Goal: Task Accomplishment & Management: Manage account settings

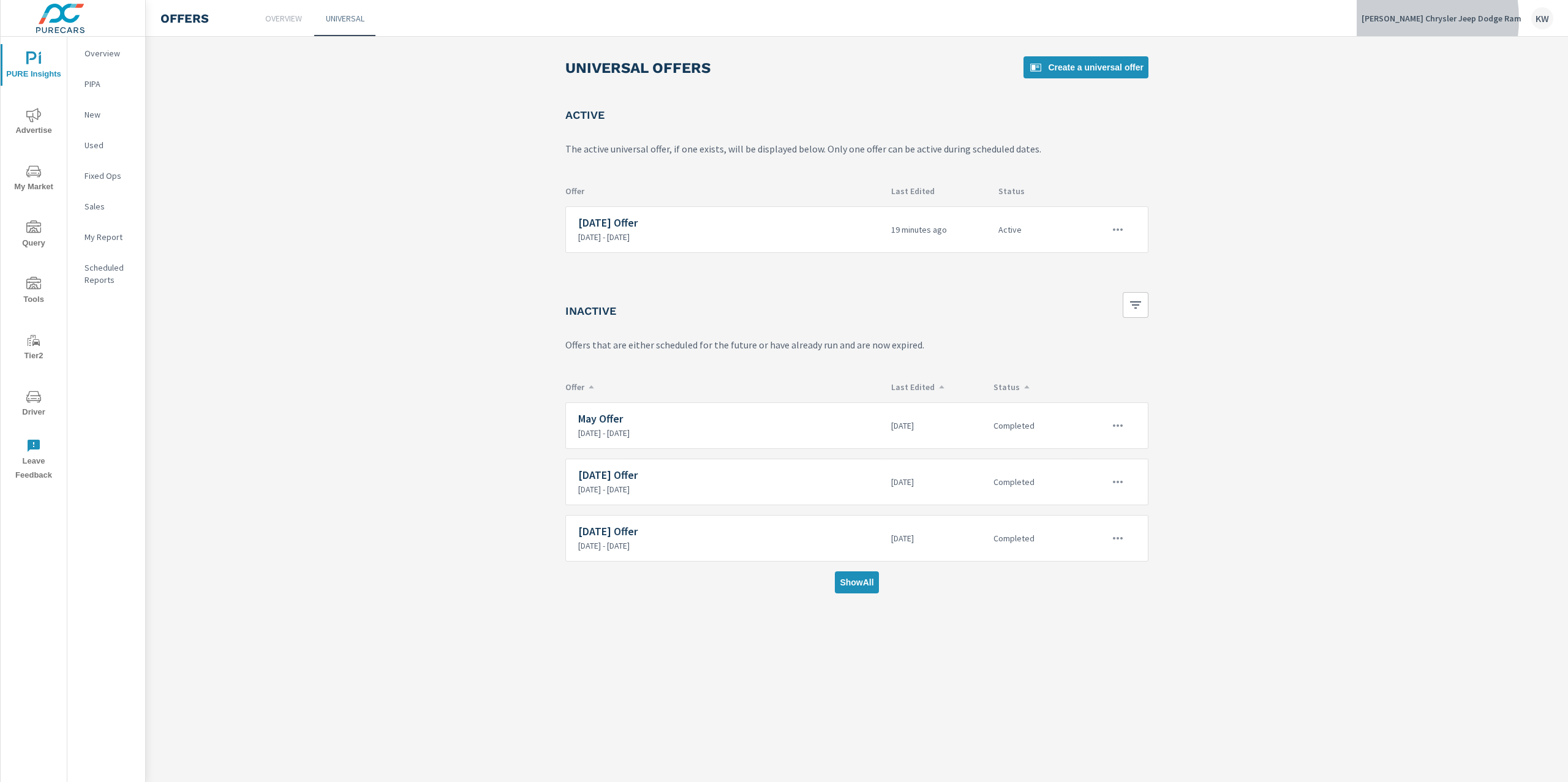
click at [1424, 19] on p "[PERSON_NAME] Chrysler Jeep Dodge Ram" at bounding box center [1442, 19] width 160 height 11
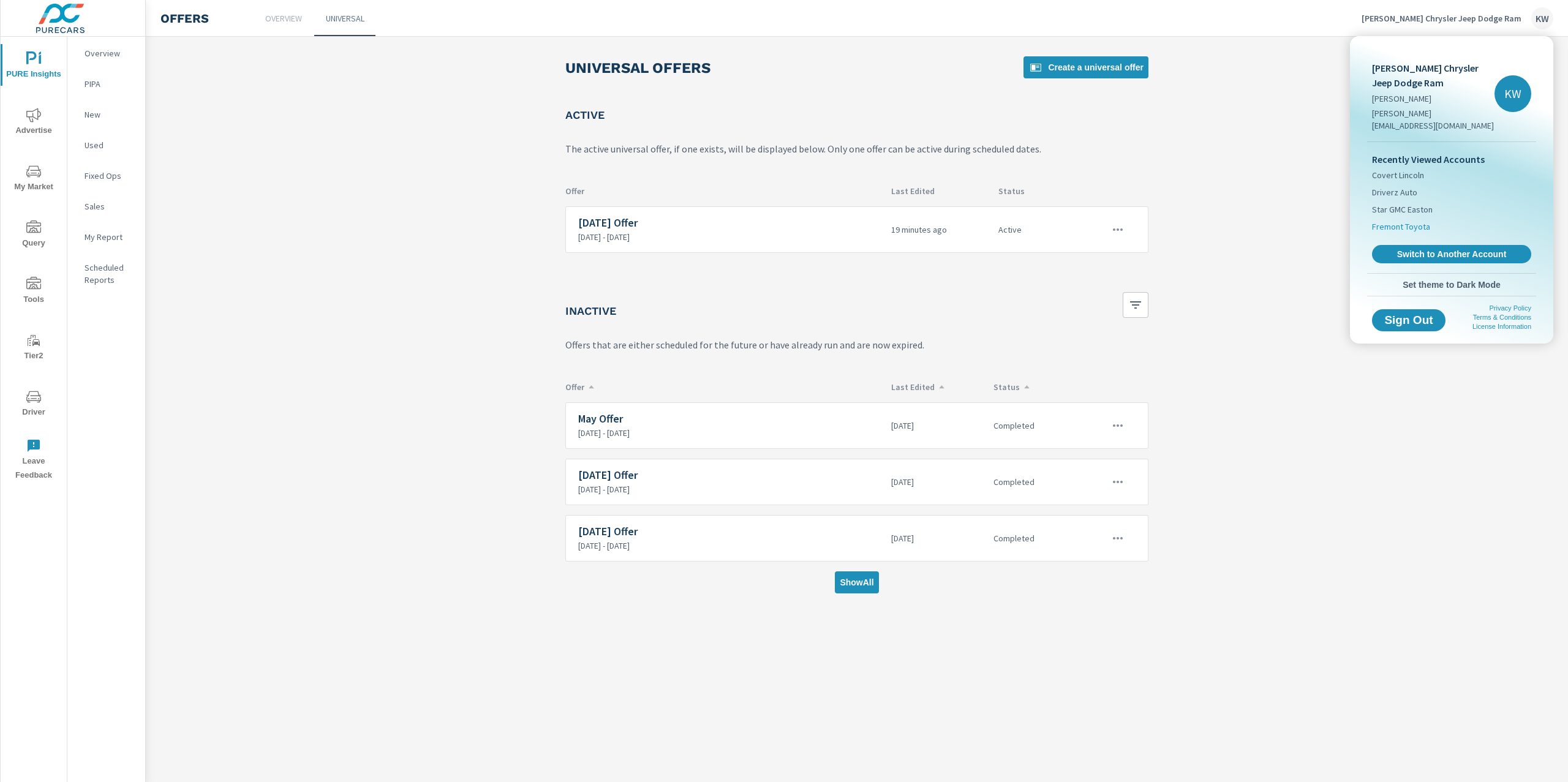
click at [1401, 221] on span "Fremont Toyota" at bounding box center [1401, 227] width 58 height 12
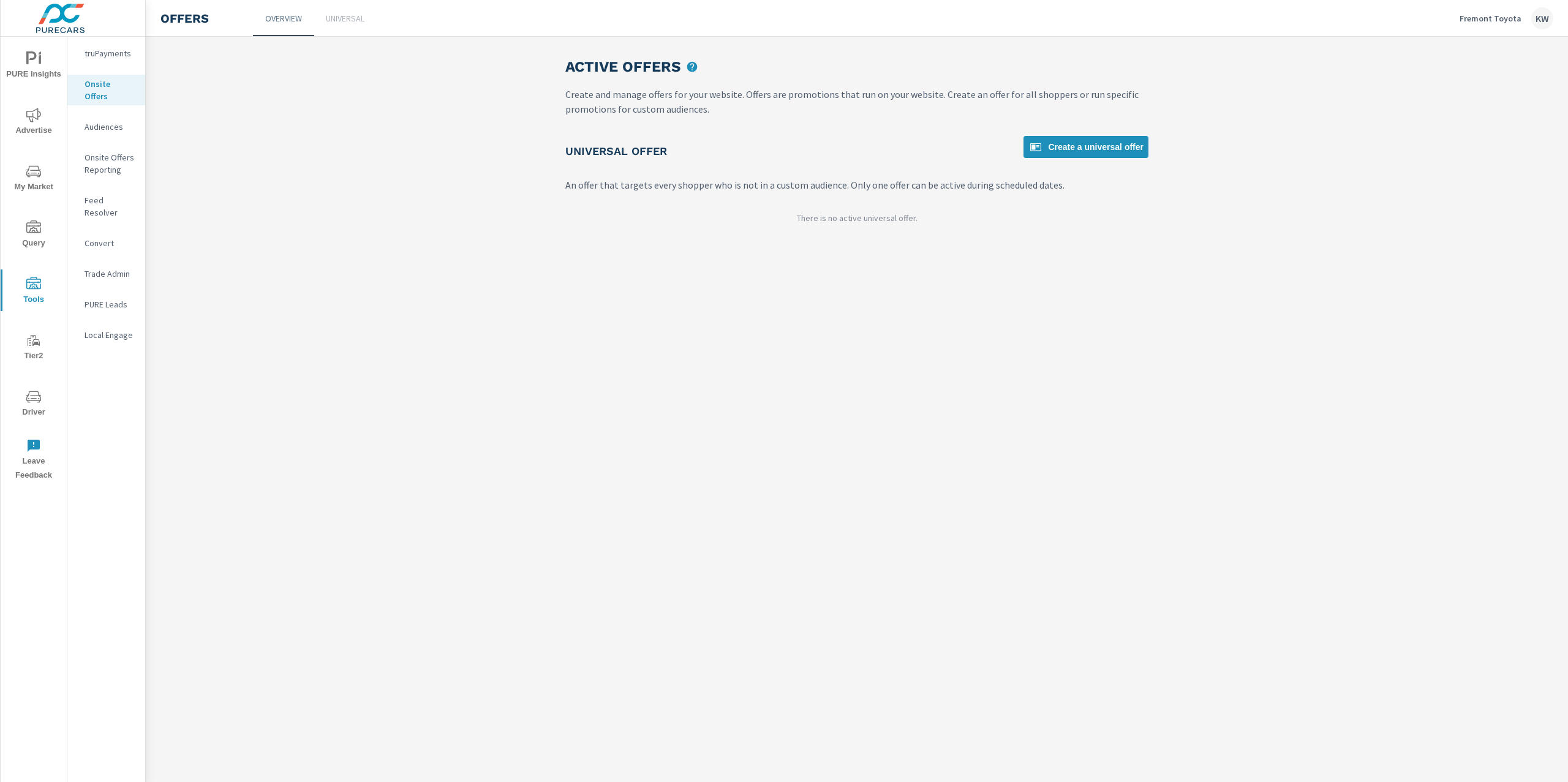
click at [1495, 23] on p "Fremont Toyota" at bounding box center [1491, 19] width 62 height 11
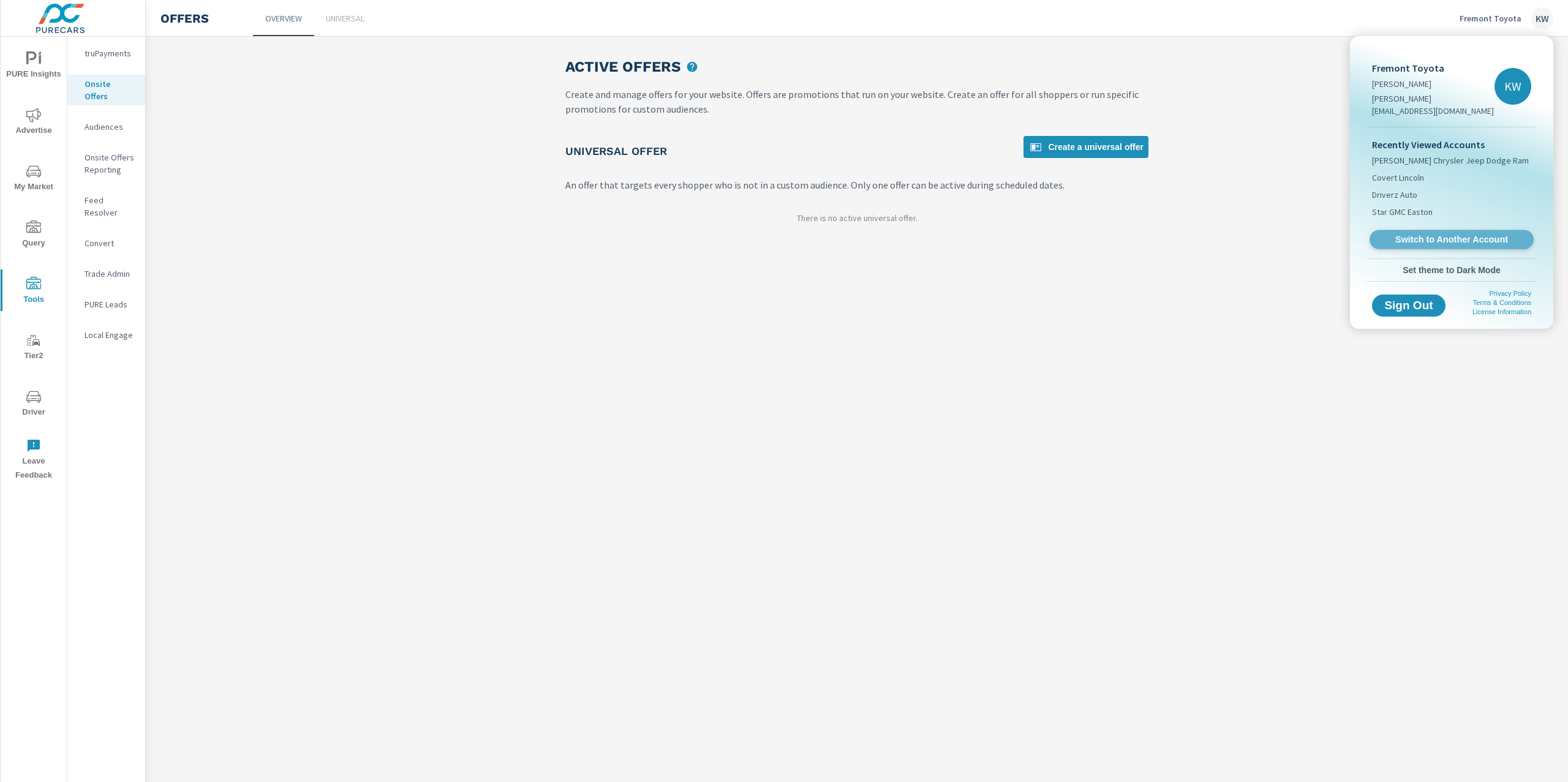
click at [1428, 234] on span "Switch to Another Account" at bounding box center [1451, 240] width 150 height 12
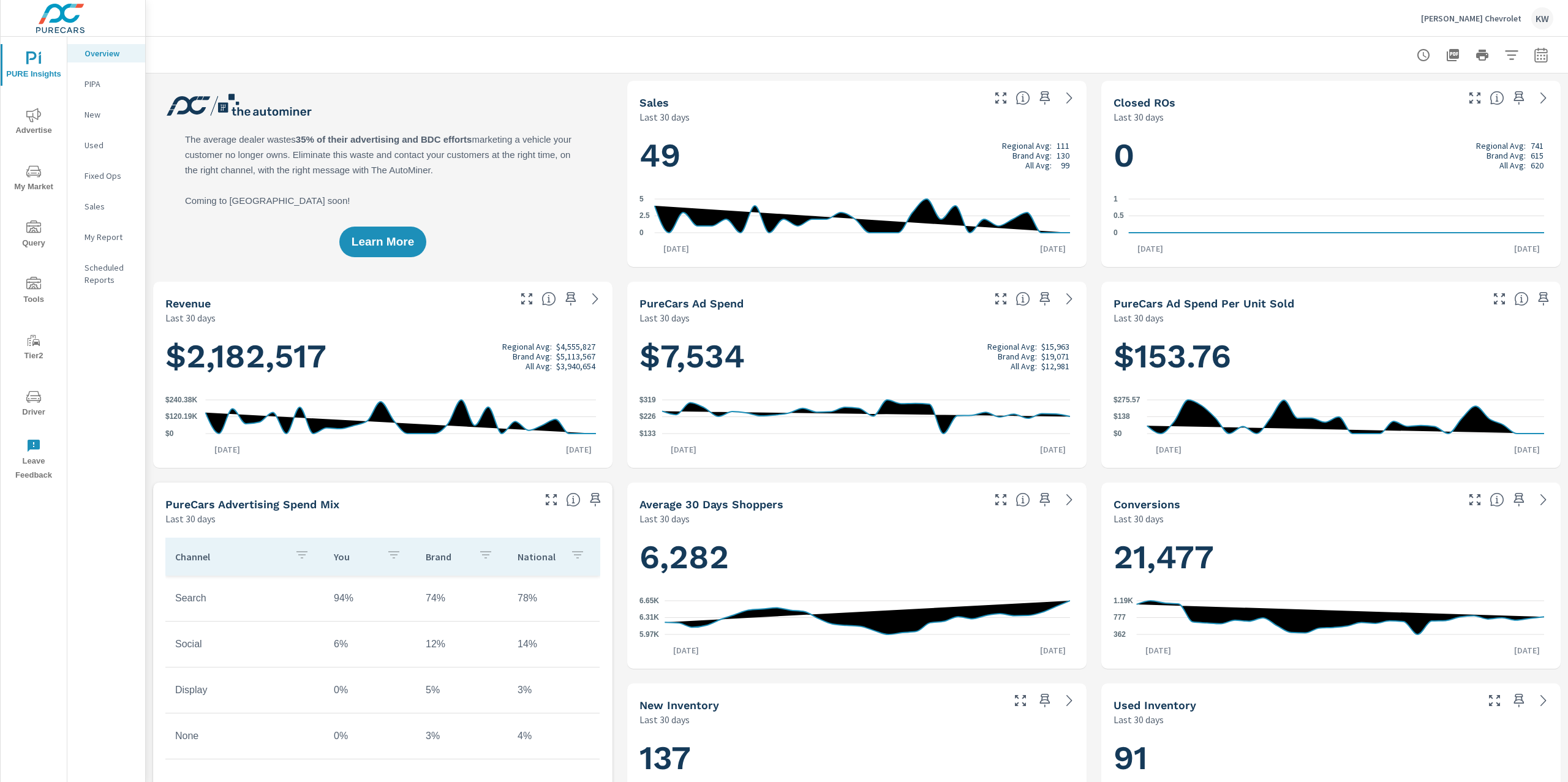
click at [1538, 52] on button "button" at bounding box center [1541, 55] width 25 height 25
click at [1452, 101] on select "Custom Yesterday Last week Last 7 days Last 14 days Last 30 days Last 45 days L…" at bounding box center [1431, 106] width 123 height 25
select select "Last month"
click at [1402, 183] on button "Apply" at bounding box center [1404, 173] width 76 height 32
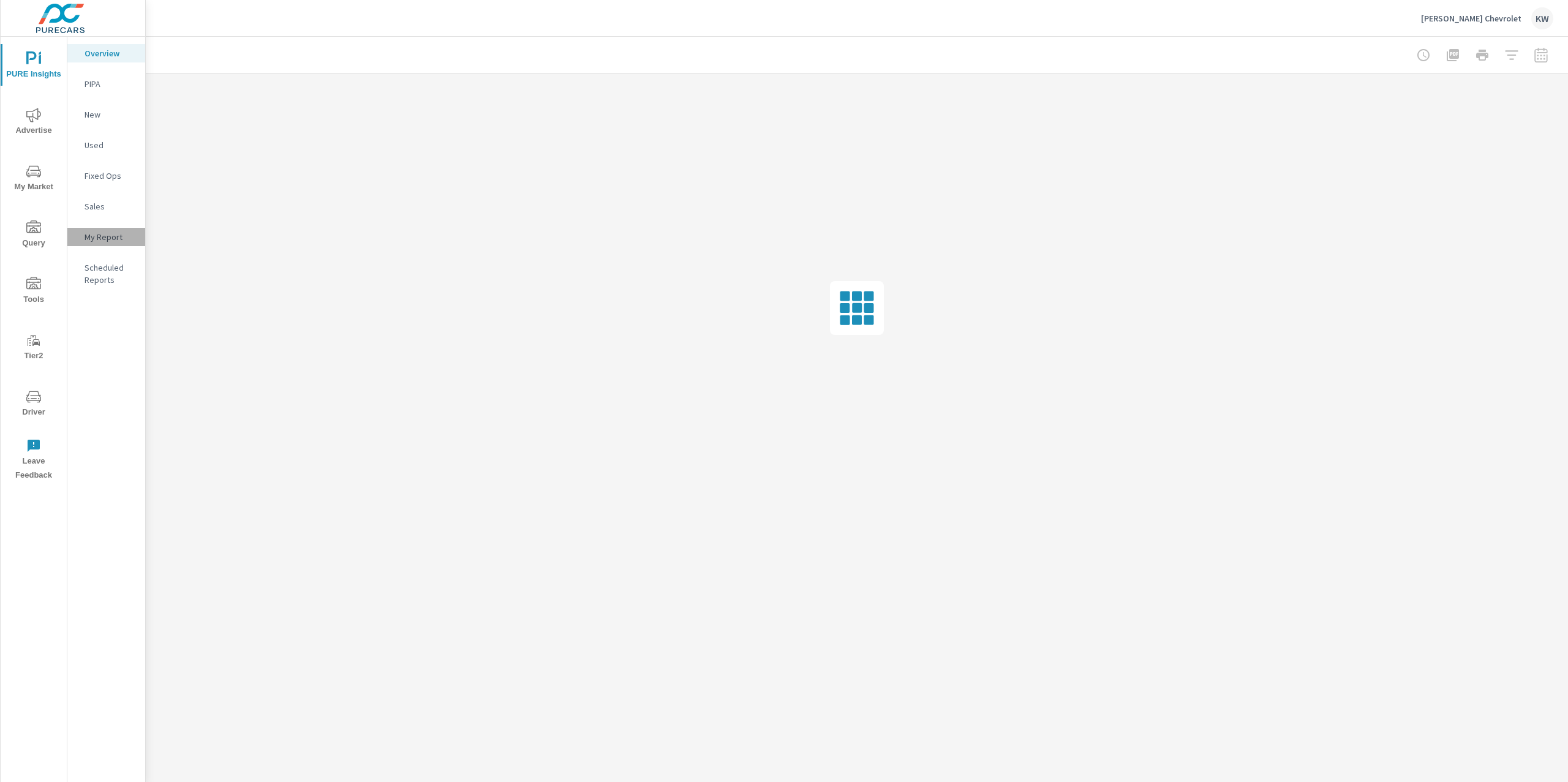
click at [107, 239] on p "My Report" at bounding box center [110, 237] width 51 height 12
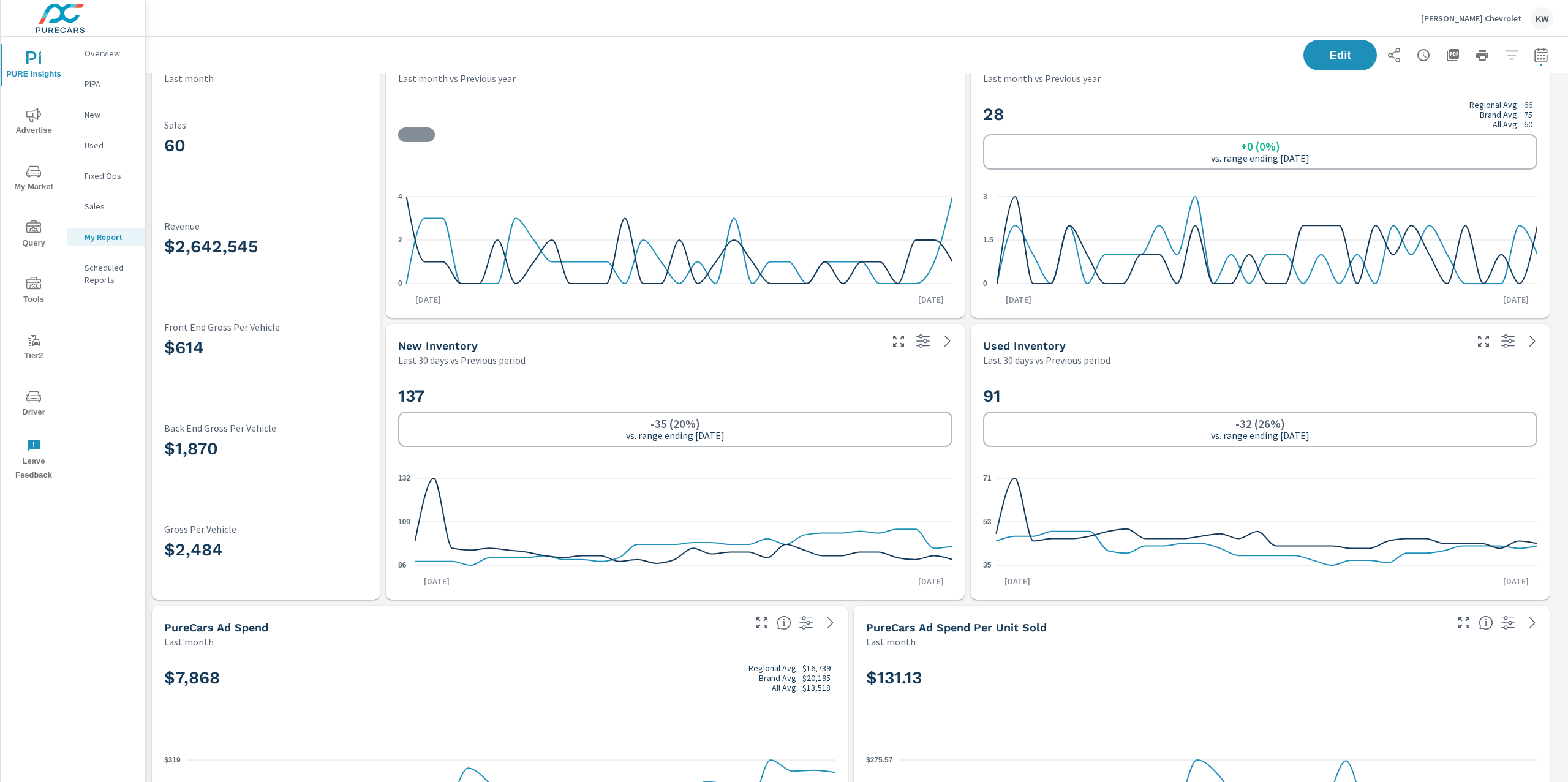
scroll to position [96, 0]
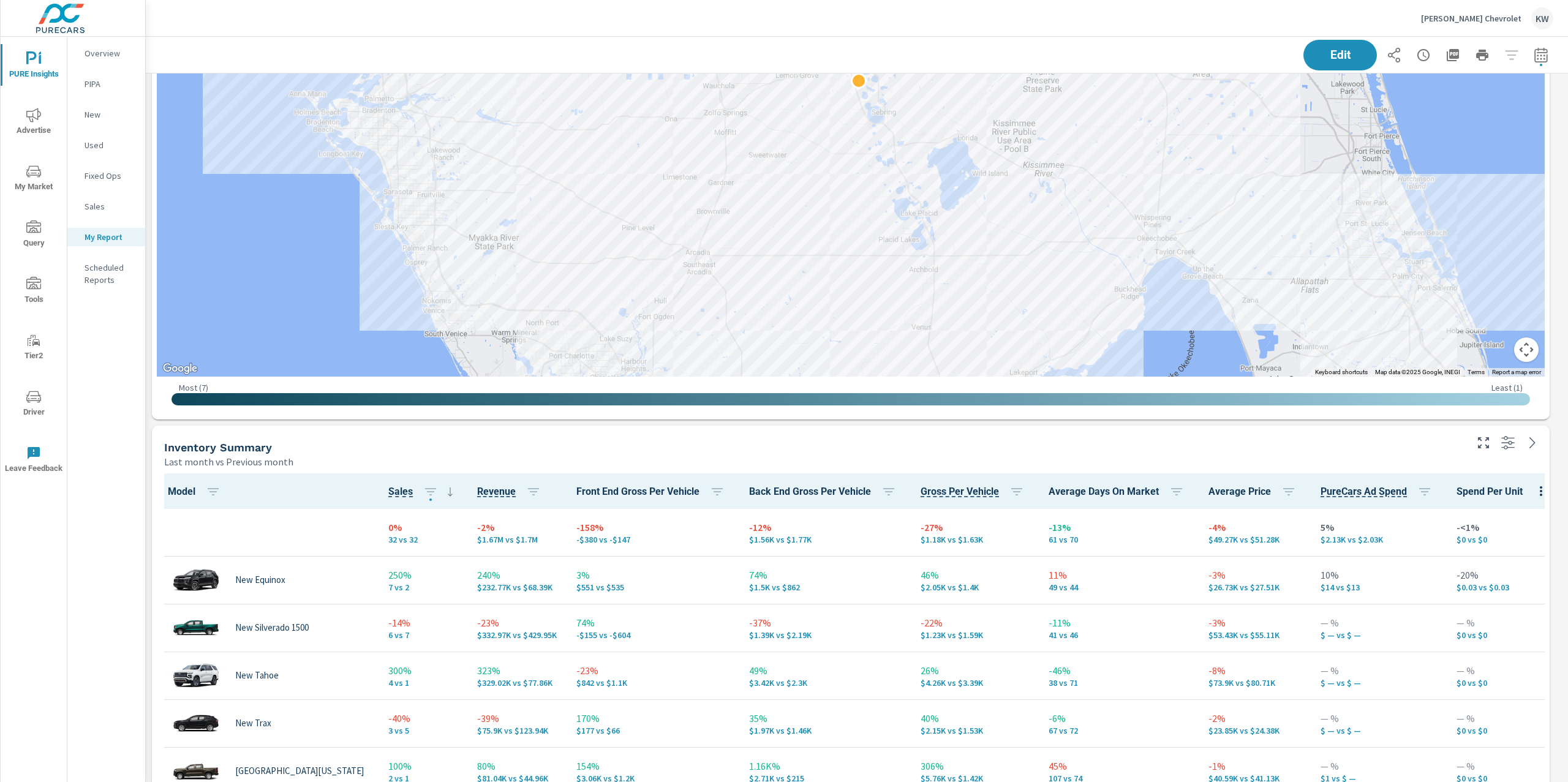
click at [1479, 24] on div "Huston Chevrolet KW" at bounding box center [1487, 19] width 133 height 22
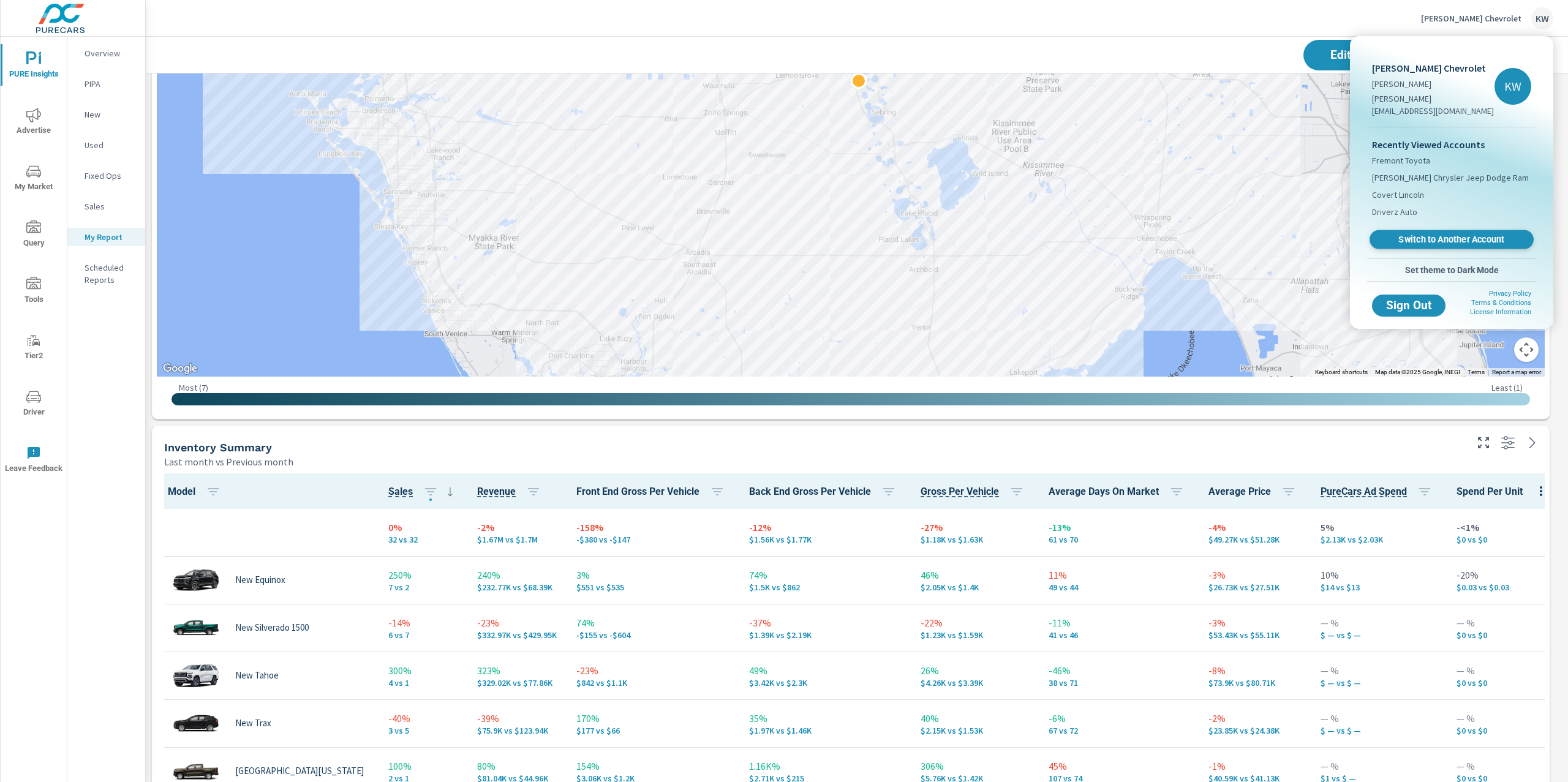
click at [1435, 234] on span "Switch to Another Account" at bounding box center [1451, 240] width 150 height 12
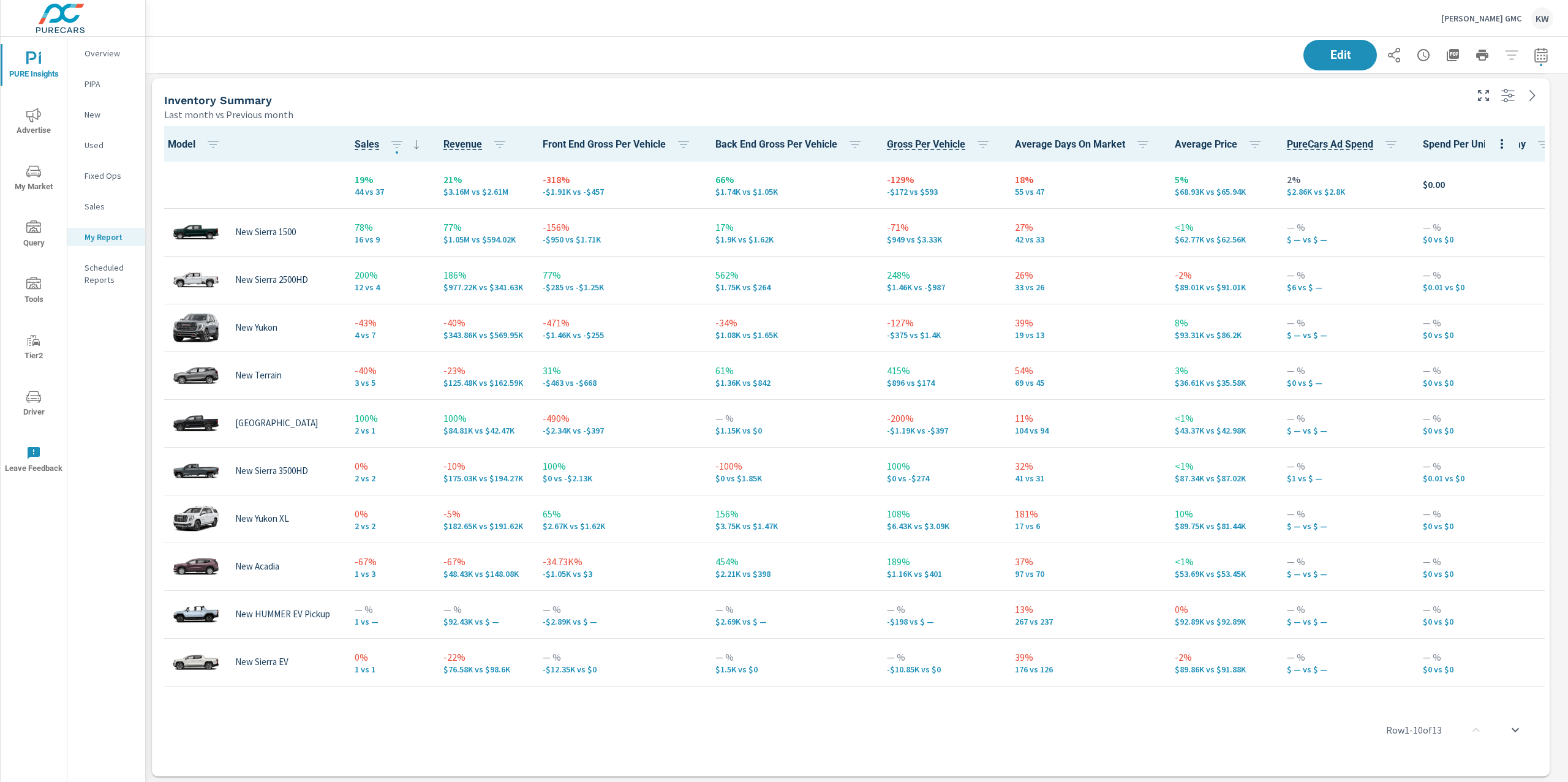
scroll to position [1, 0]
click at [1492, 18] on p "[PERSON_NAME] GMC" at bounding box center [1481, 19] width 80 height 11
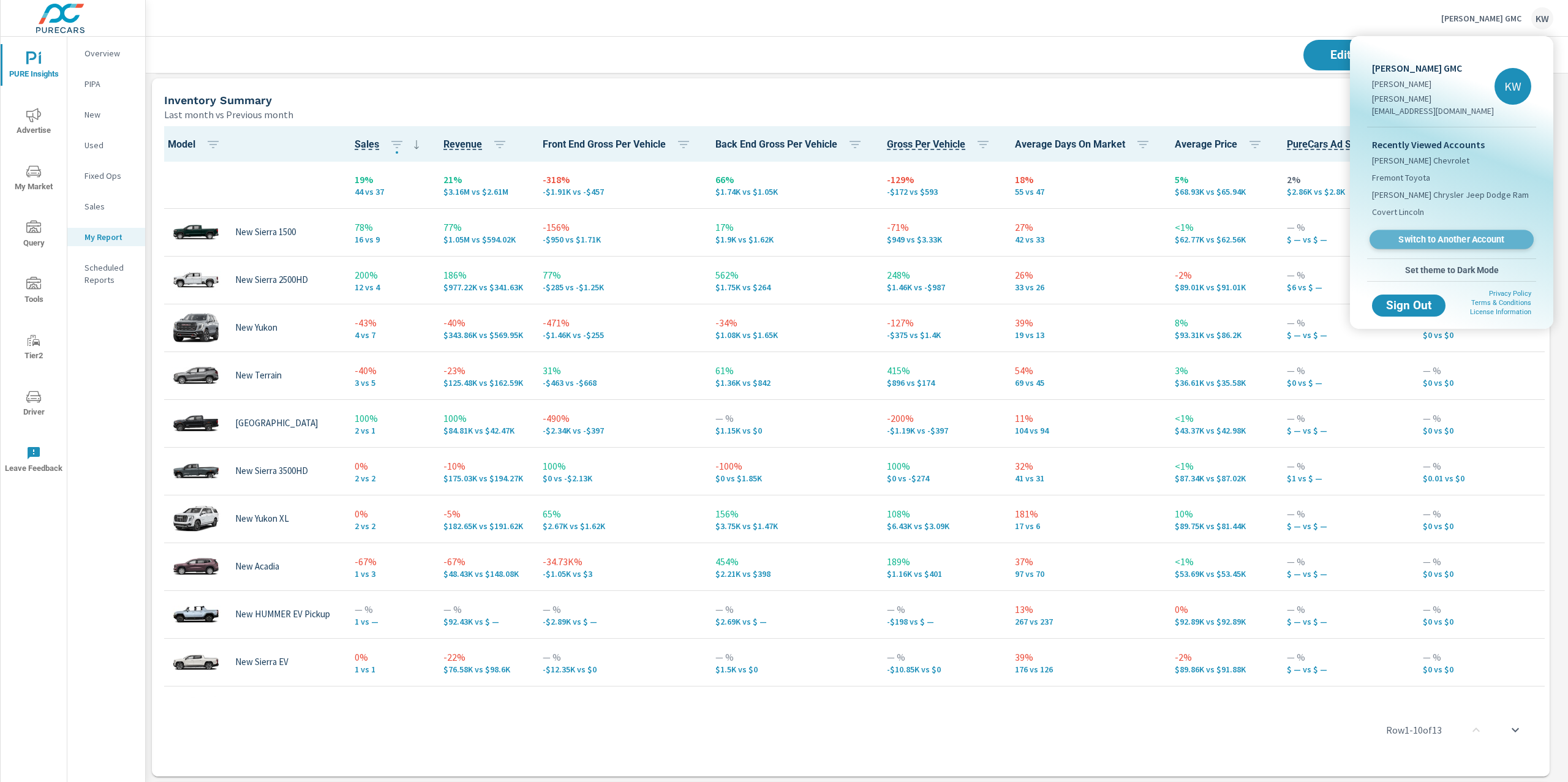
click at [1477, 234] on span "Switch to Another Account" at bounding box center [1451, 240] width 150 height 12
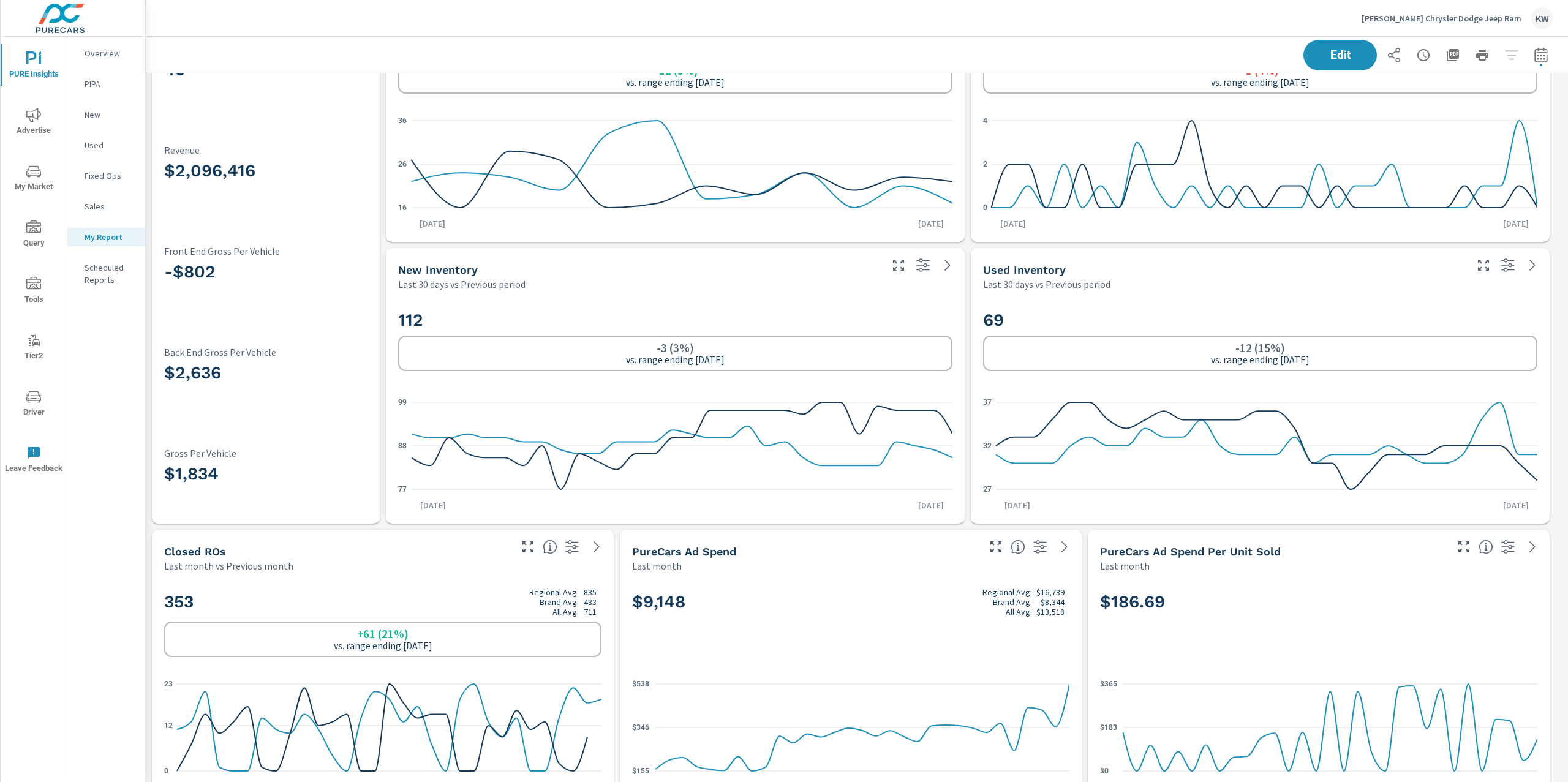
scroll to position [109, 0]
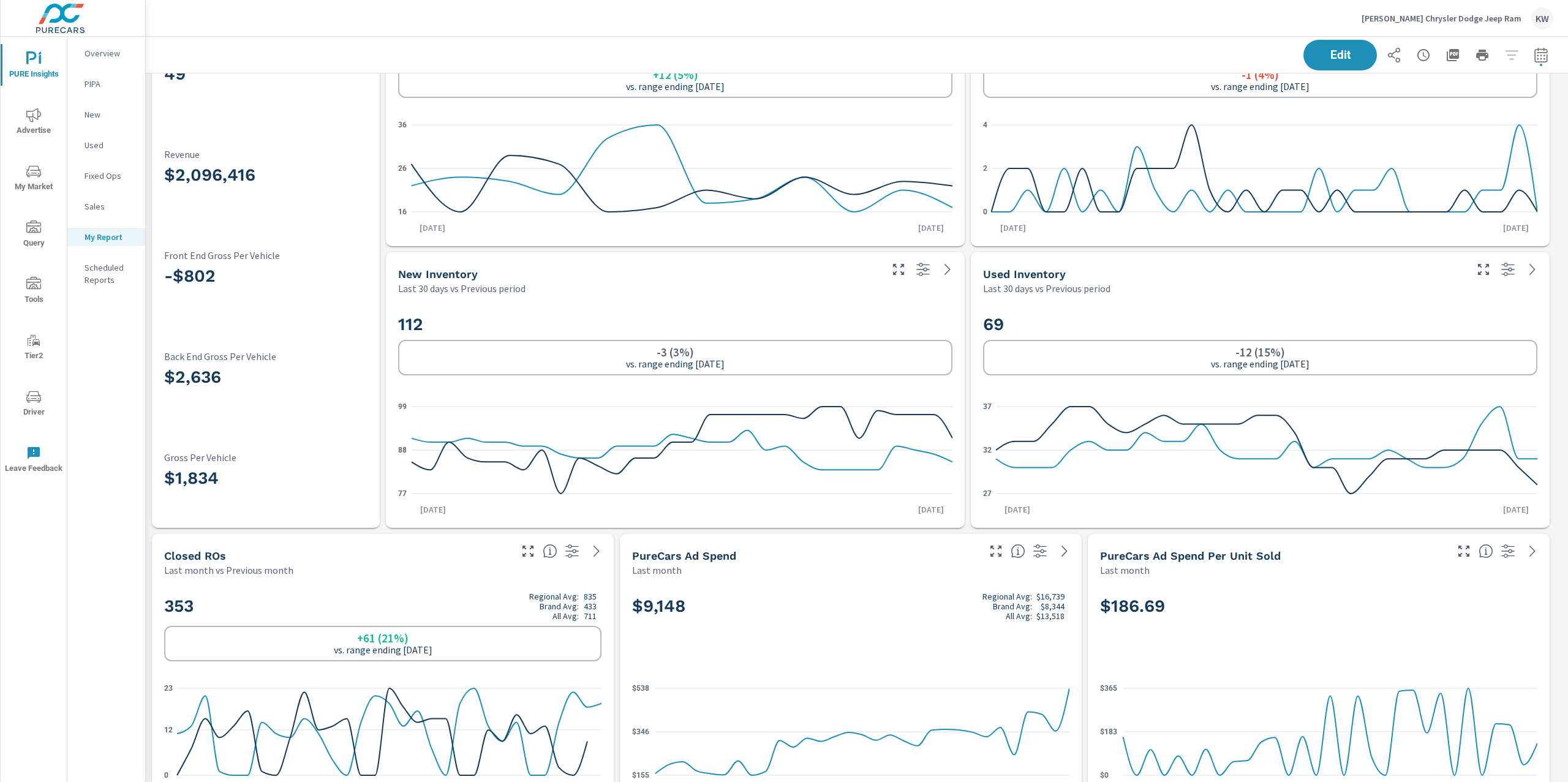
click at [1455, 14] on p "[PERSON_NAME] Chrysler Dodge Jeep Ram" at bounding box center [1442, 19] width 160 height 11
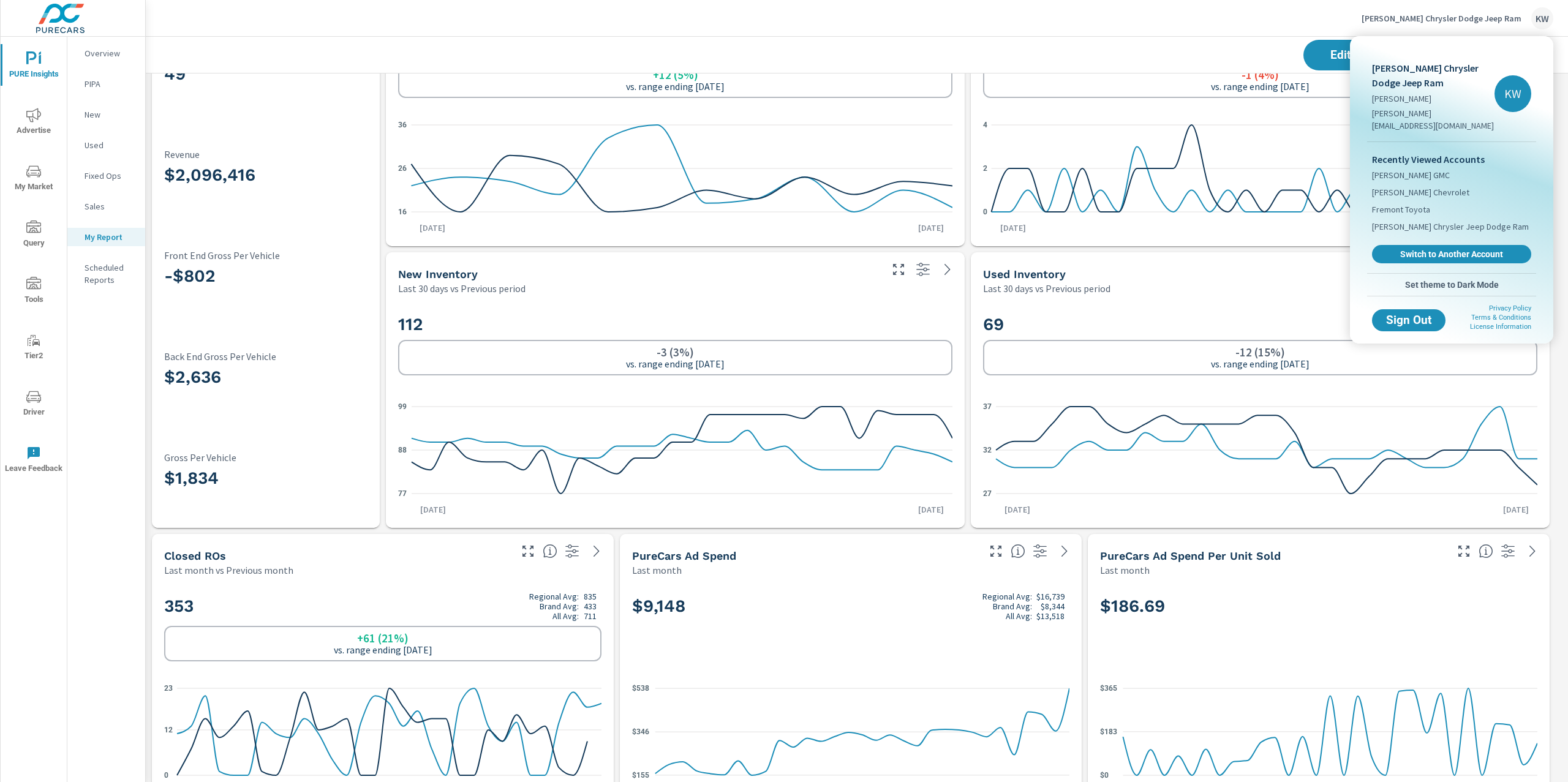
click at [1429, 248] on span "Switch to Another Account" at bounding box center [1451, 254] width 146 height 11
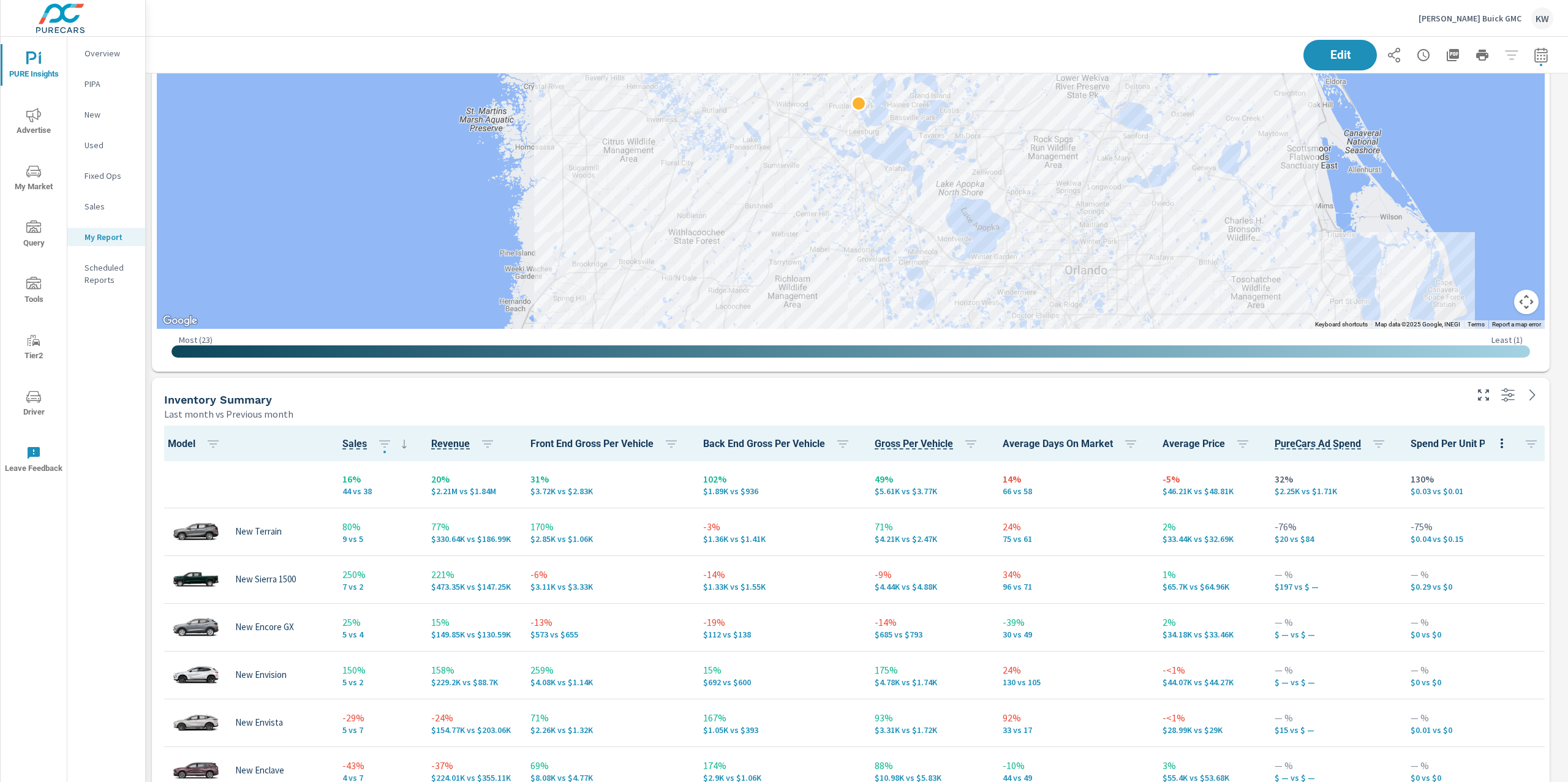
scroll to position [1, 0]
click at [1499, 21] on p "[PERSON_NAME] Buick GMC" at bounding box center [1470, 19] width 103 height 11
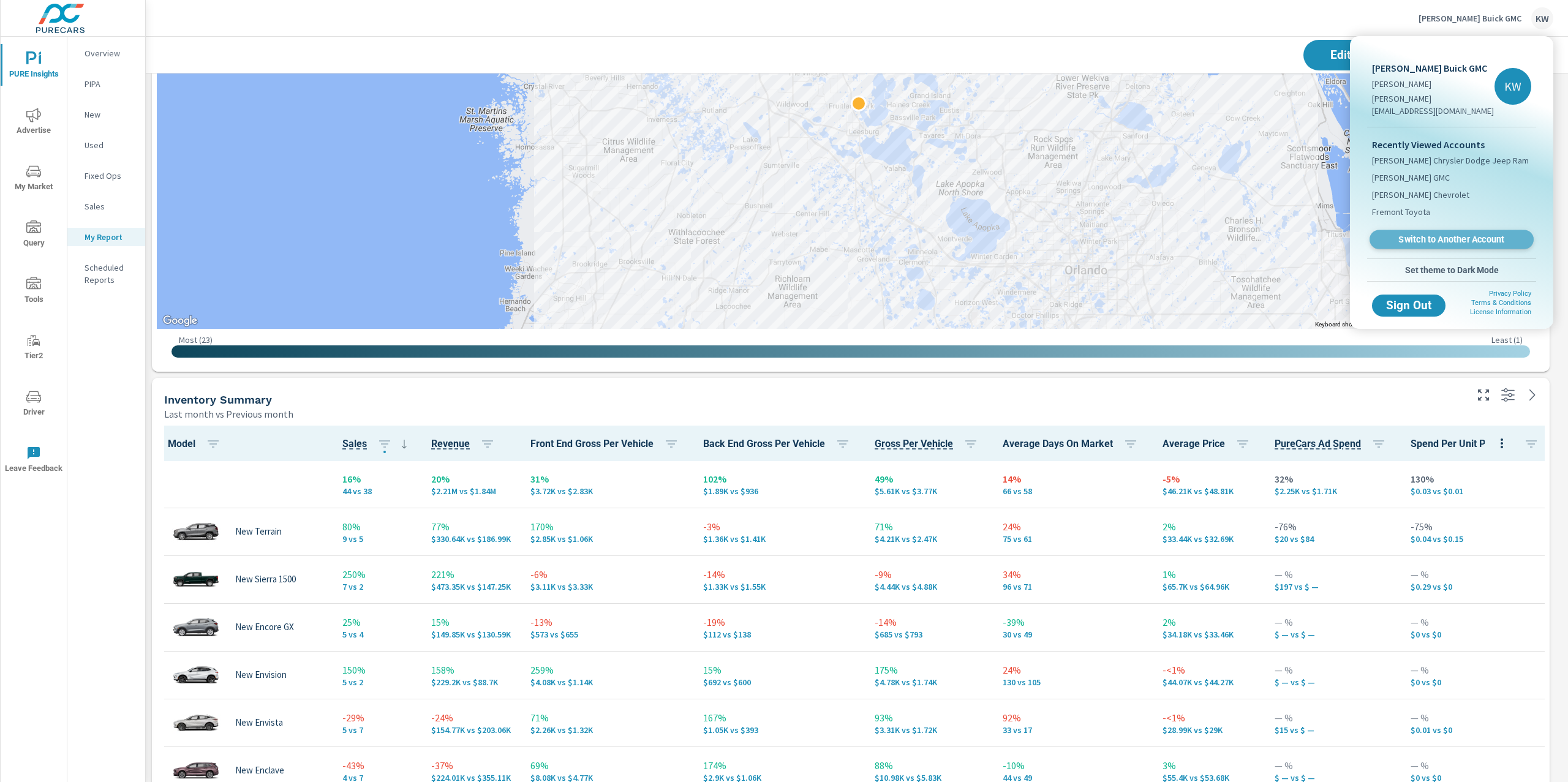
click at [1424, 234] on span "Switch to Another Account" at bounding box center [1451, 240] width 150 height 12
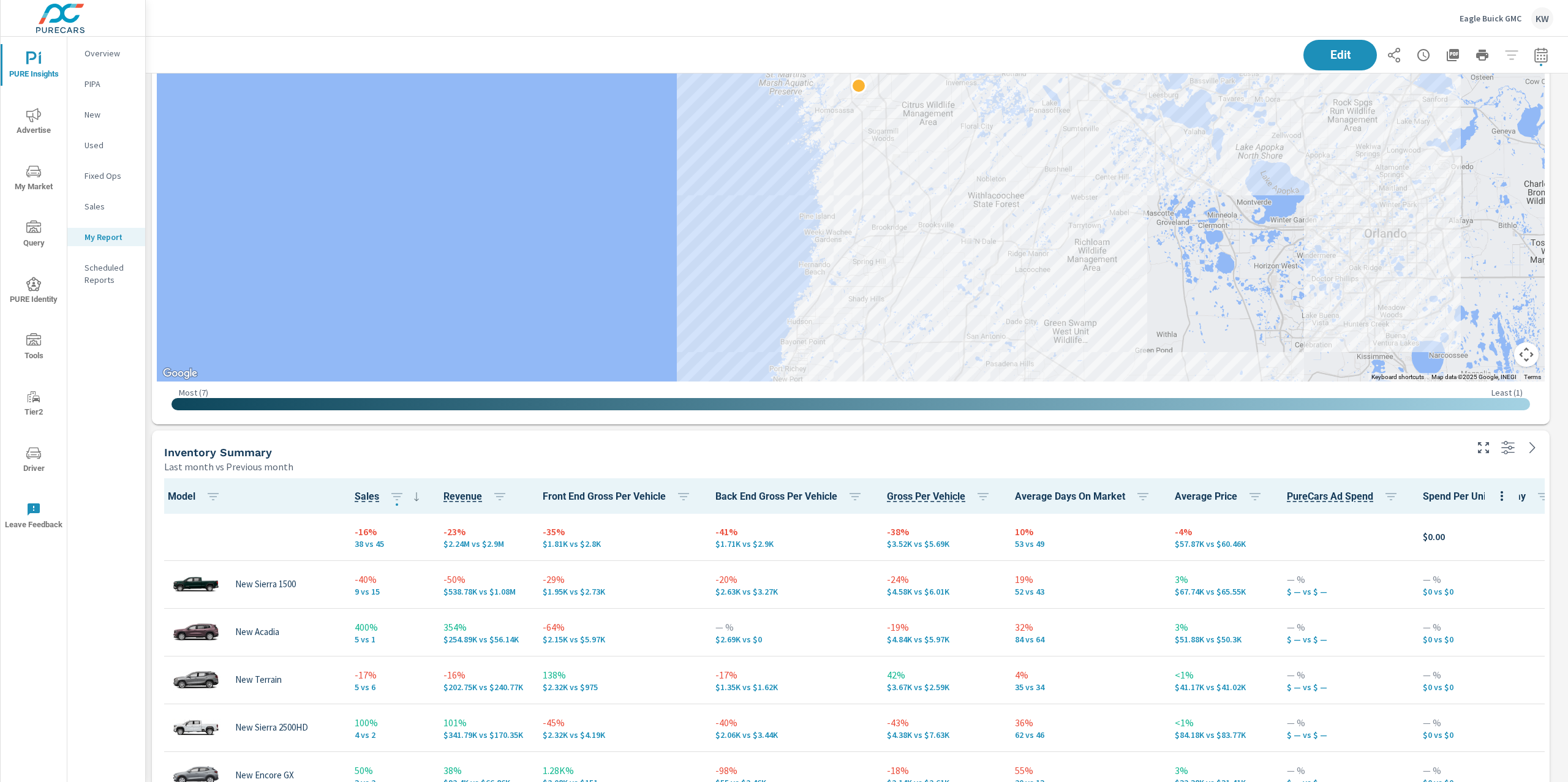
scroll to position [1, 0]
click at [1468, 14] on p "Eagle Buick GMC" at bounding box center [1491, 19] width 62 height 11
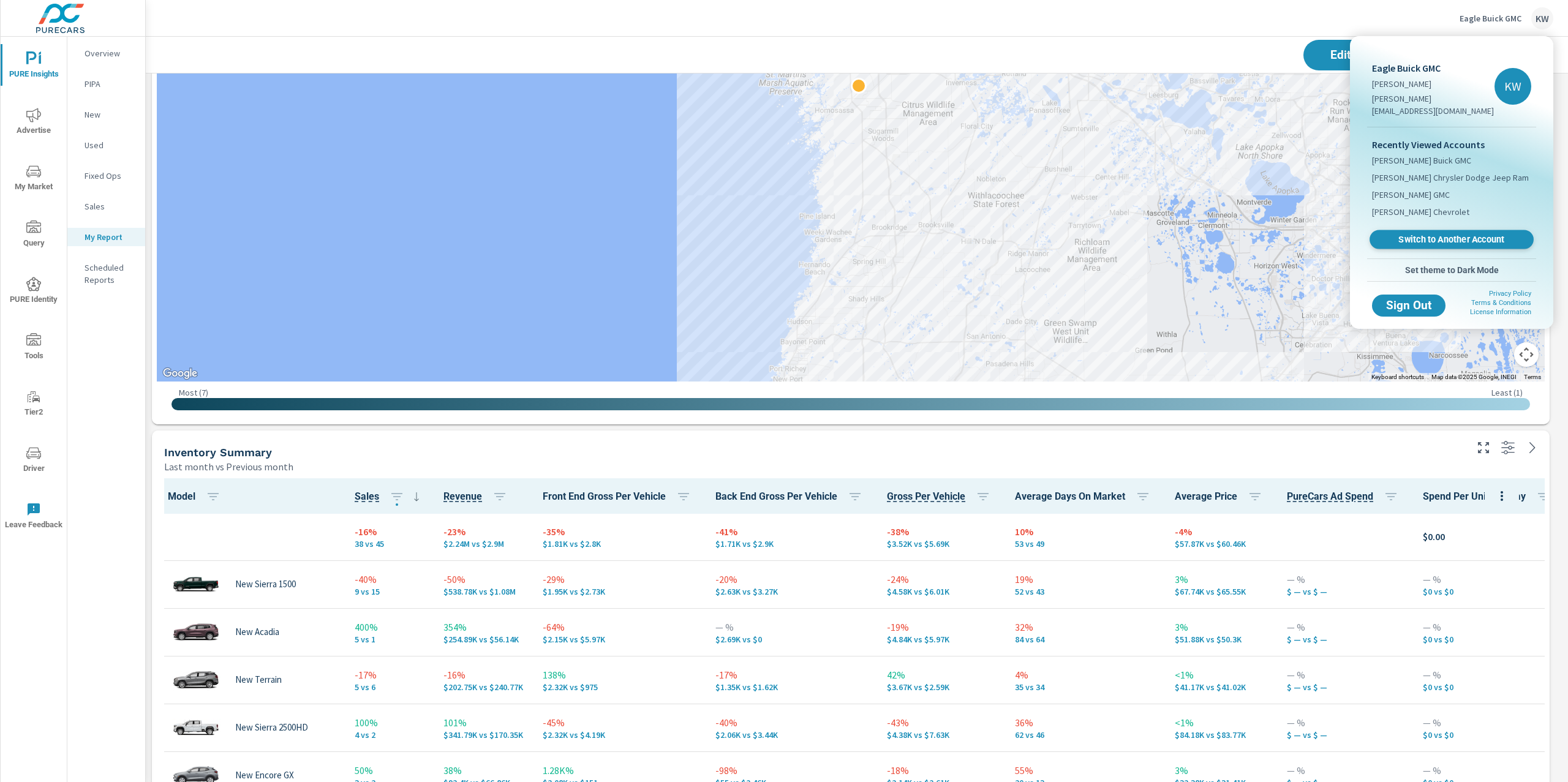
click at [1442, 234] on span "Switch to Another Account" at bounding box center [1451, 240] width 150 height 12
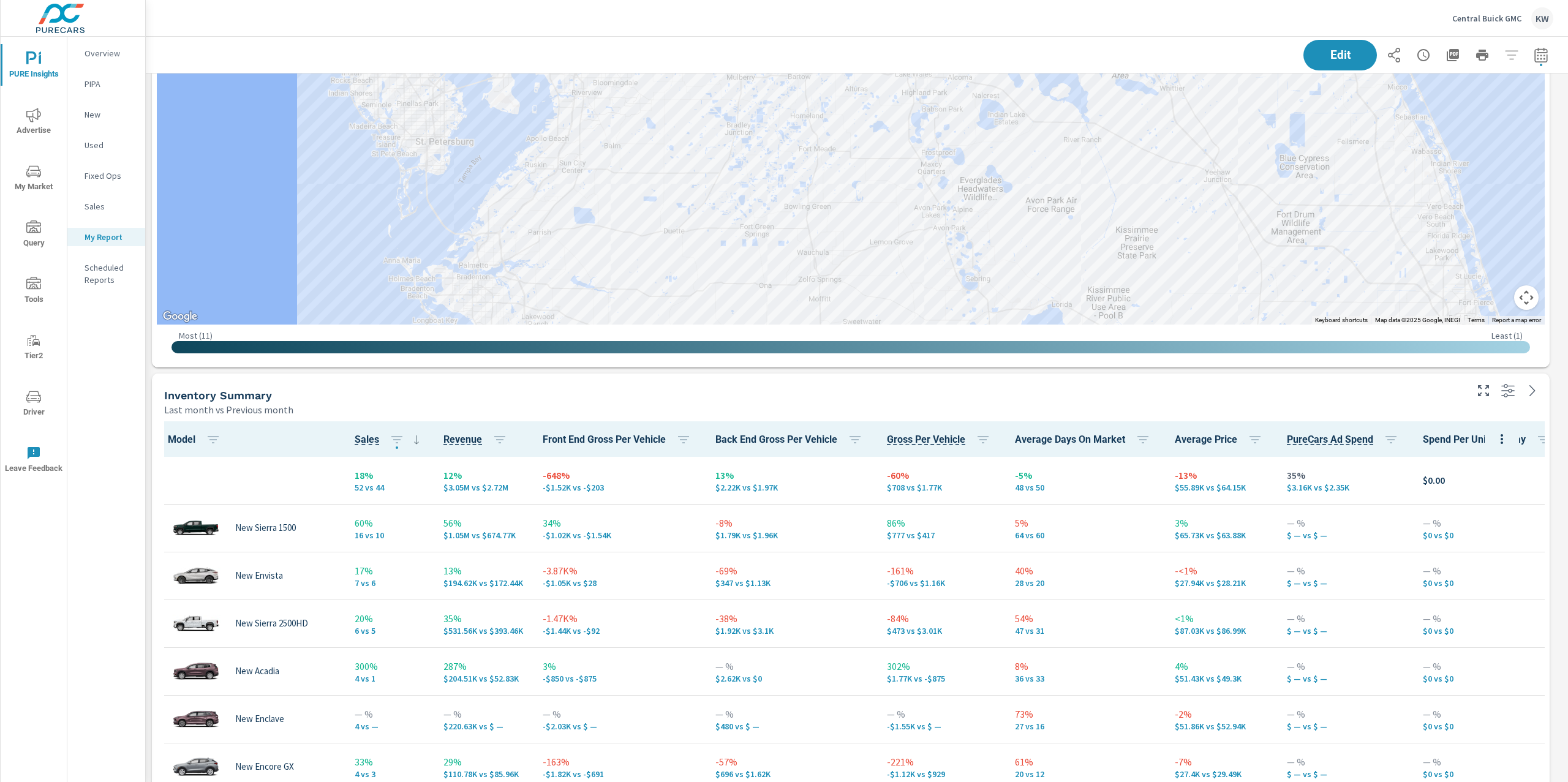
click at [1473, 23] on p "Central Buick GMC" at bounding box center [1487, 19] width 69 height 11
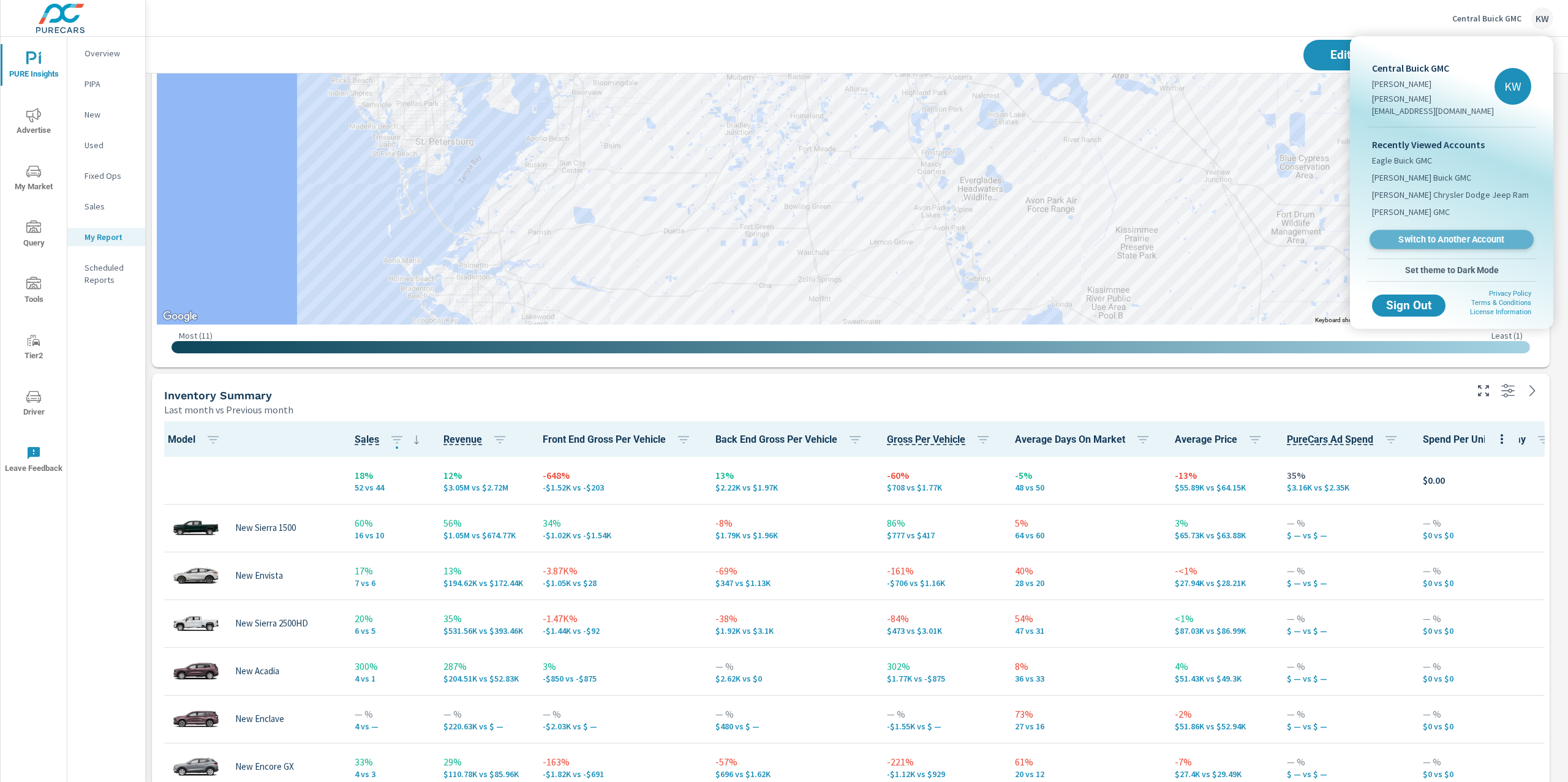
click at [1449, 234] on span "Switch to Another Account" at bounding box center [1451, 240] width 150 height 12
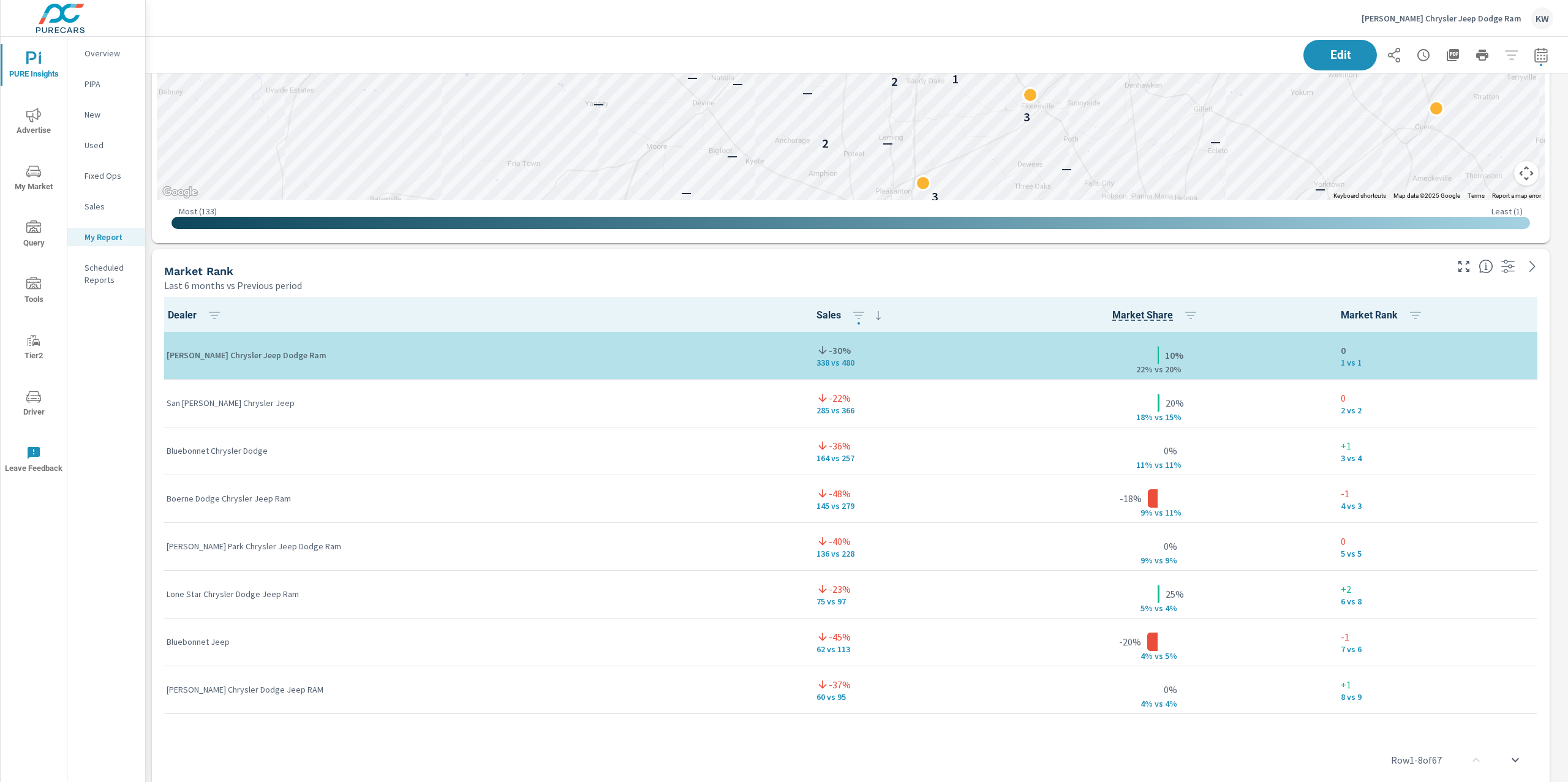
scroll to position [2792, 0]
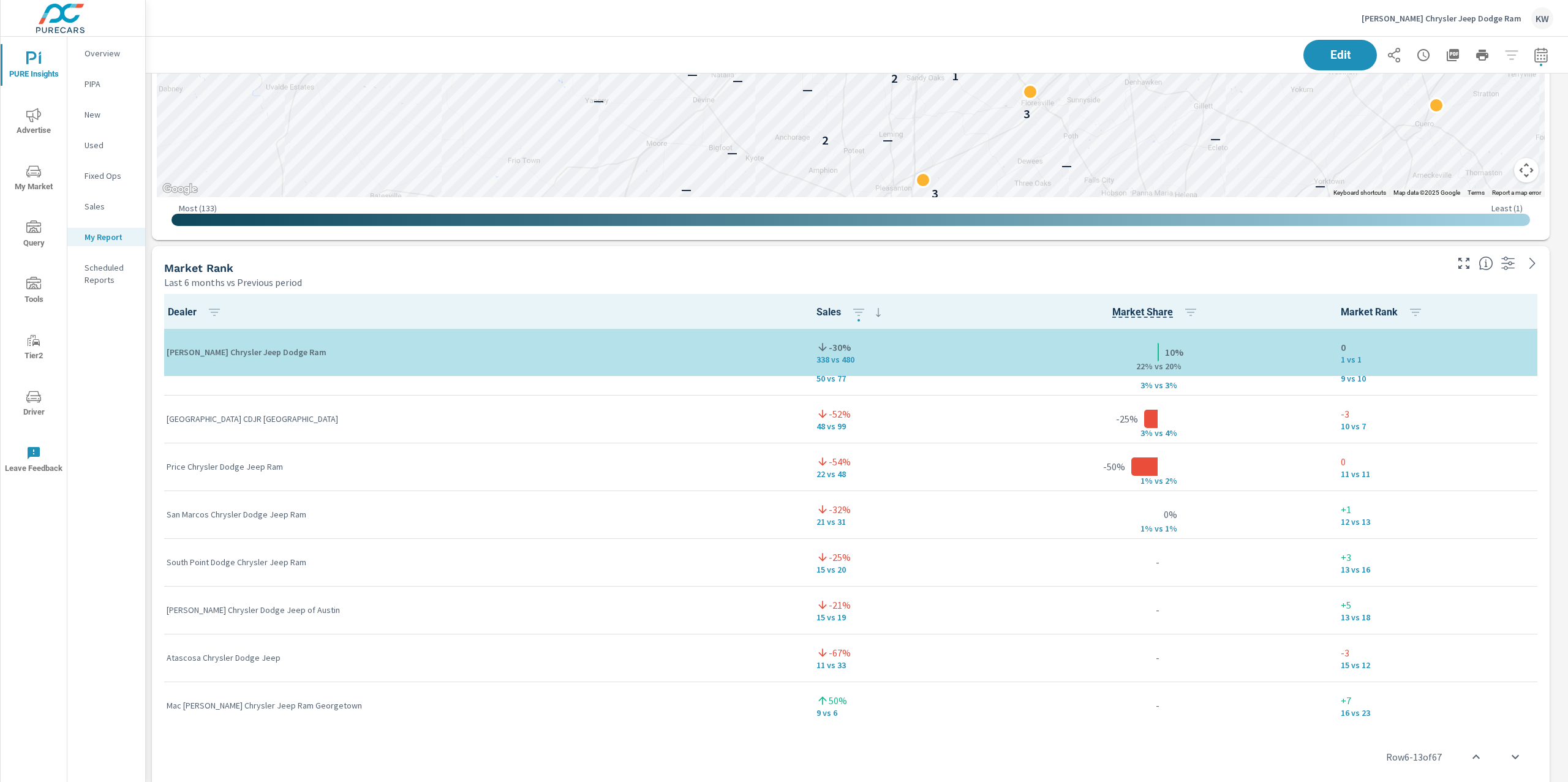
scroll to position [384, 0]
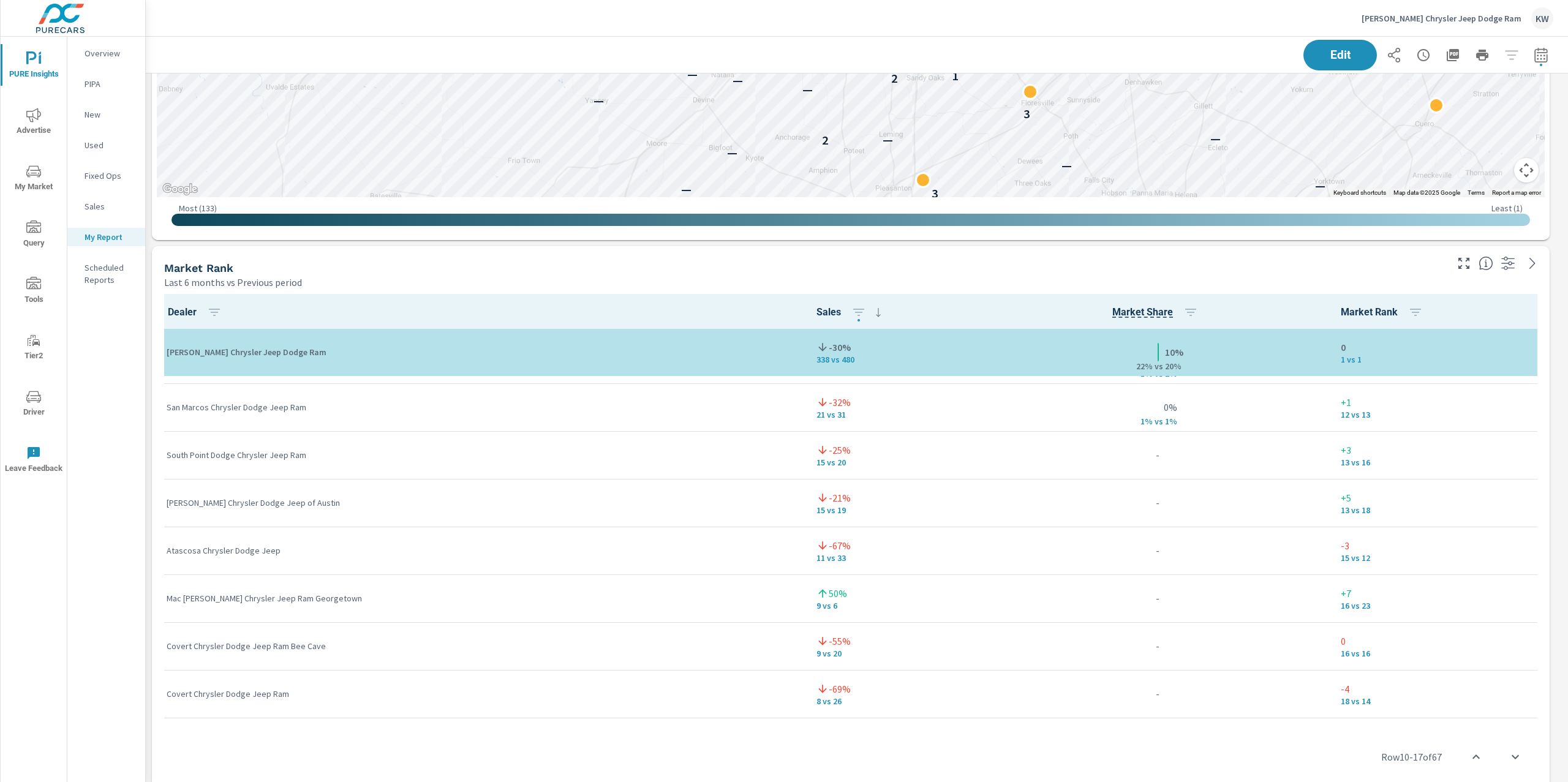
scroll to position [513, 0]
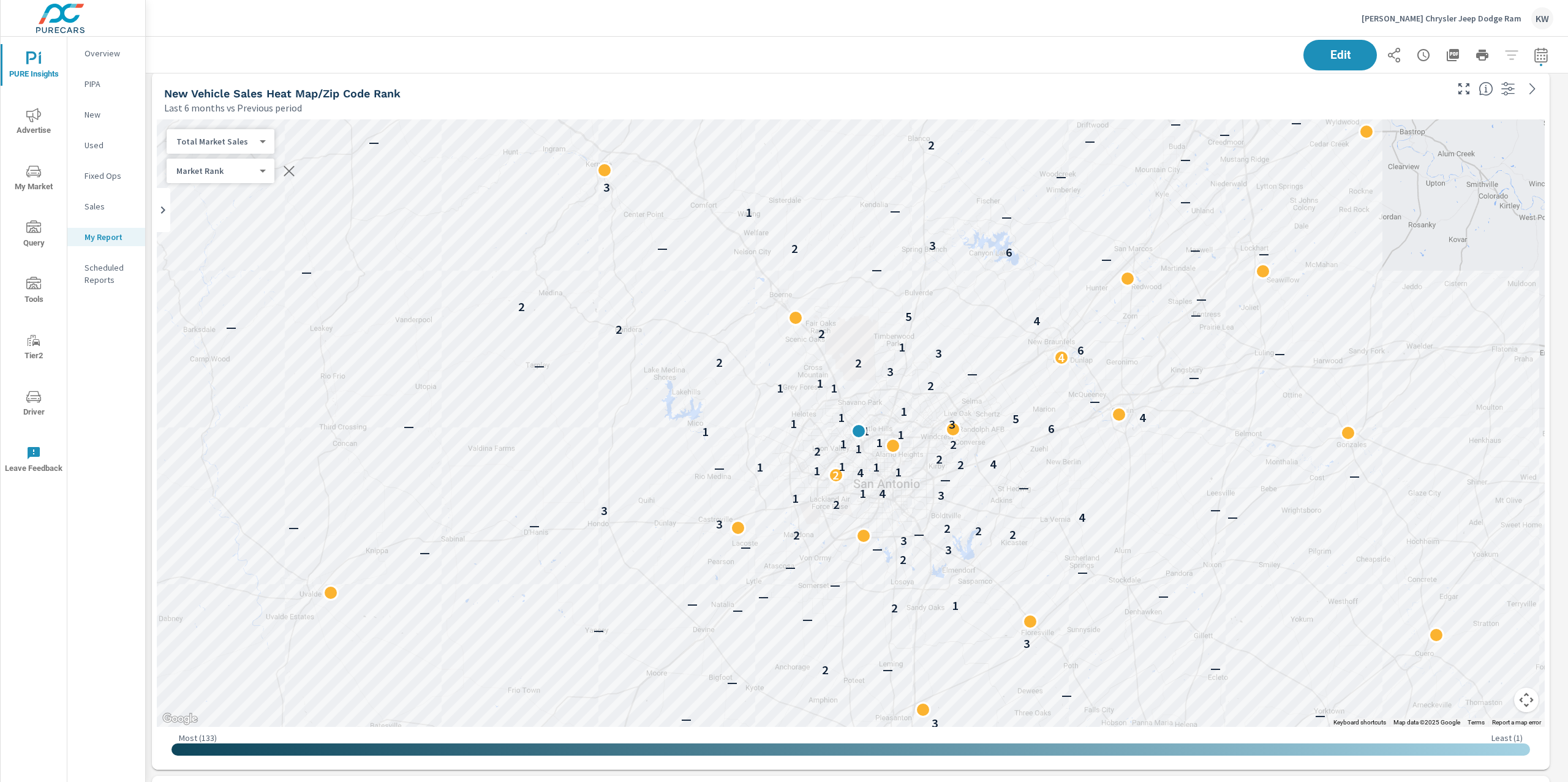
scroll to position [2262, 0]
click at [212, 144] on body "PURE Insights Advertise My Market Query Tools Tier2 Driver Leave Feedback Overv…" at bounding box center [784, 391] width 1568 height 782
click at [217, 124] on li "Your Sales (DMS)" at bounding box center [226, 122] width 119 height 19
